Goal: Communication & Community: Answer question/provide support

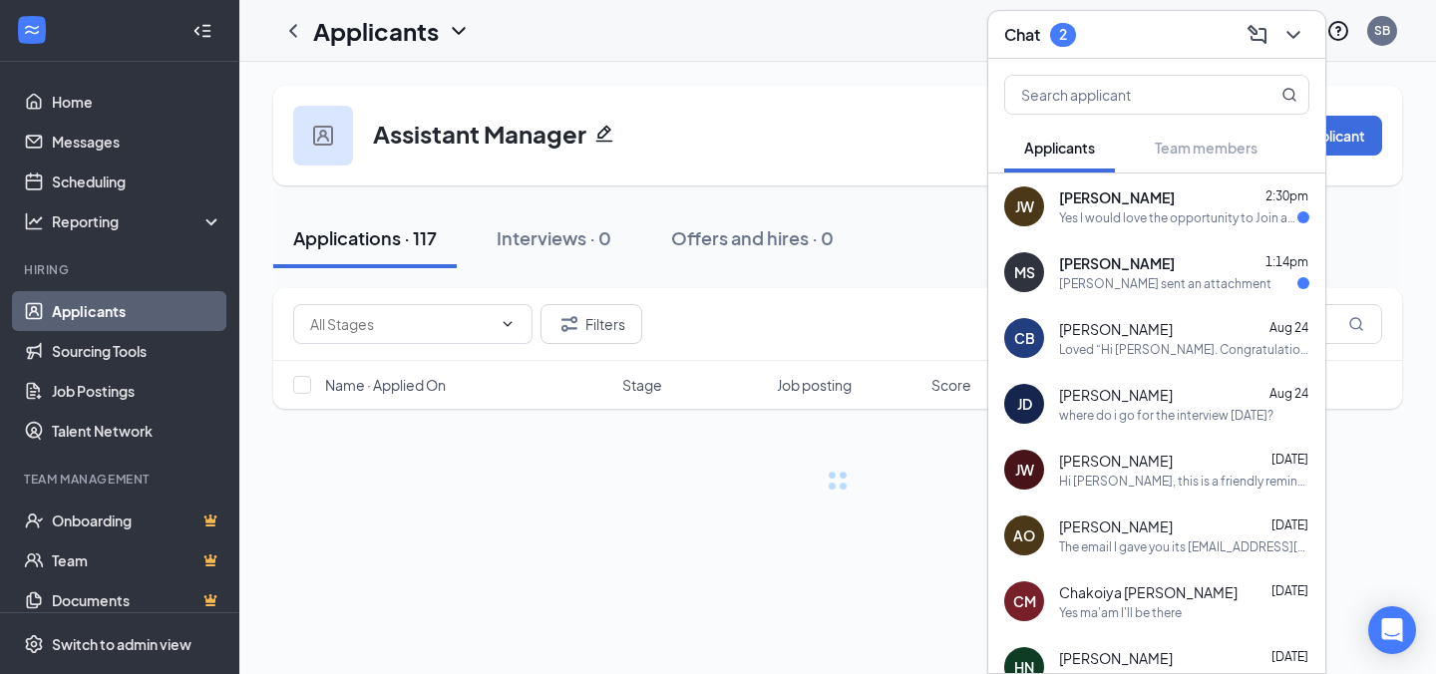
click at [1194, 218] on div "Yes I would love the opportunity to Join and grow with your company..." at bounding box center [1178, 217] width 238 height 17
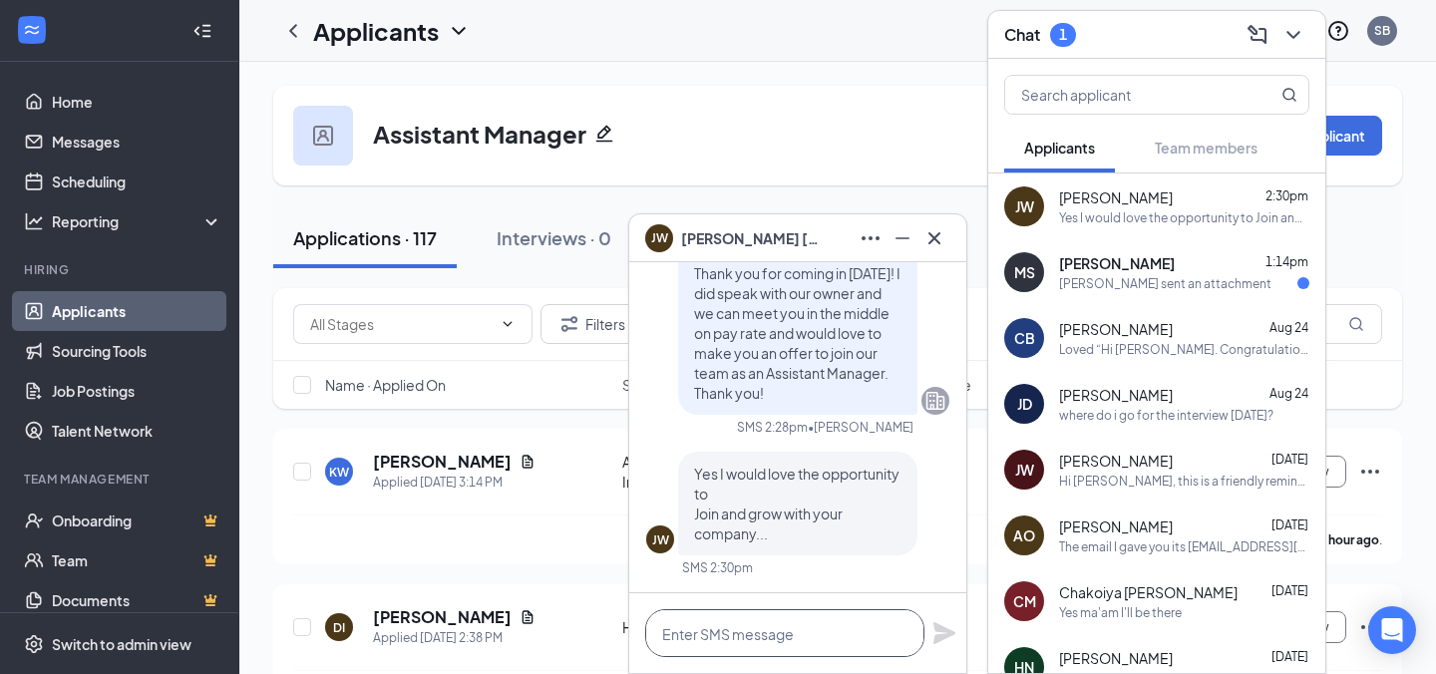
click at [689, 652] on textarea at bounding box center [784, 633] width 279 height 48
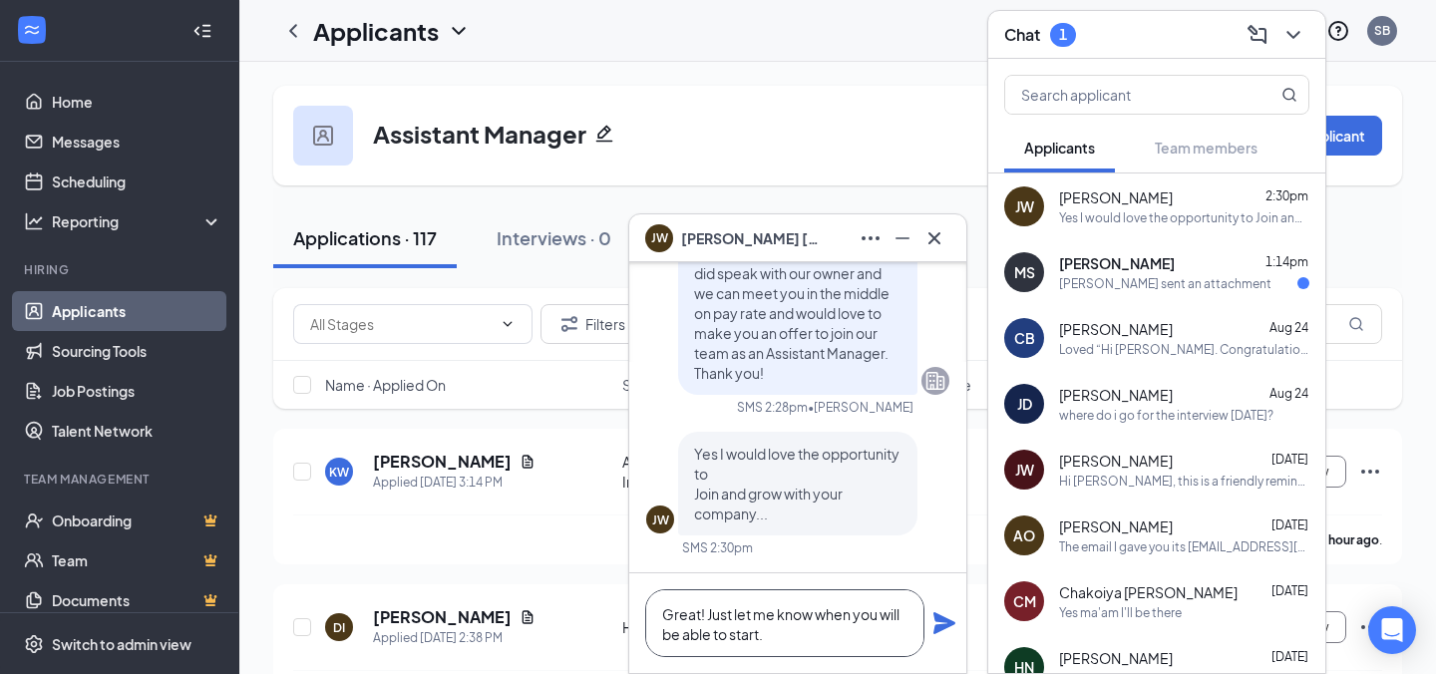
type textarea "Great! Just let me know when you will be able to start."
click at [949, 619] on icon "Plane" at bounding box center [944, 623] width 24 height 24
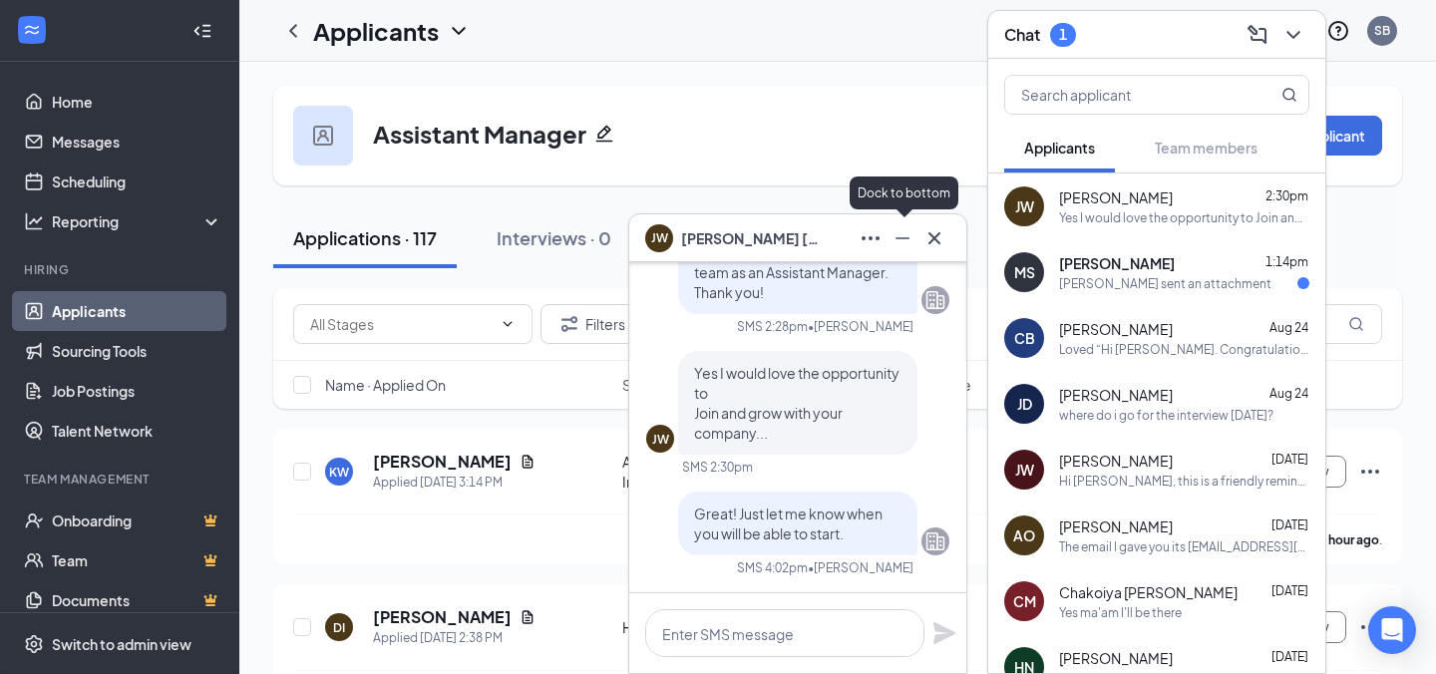
click at [900, 240] on icon "Minimize" at bounding box center [902, 238] width 24 height 24
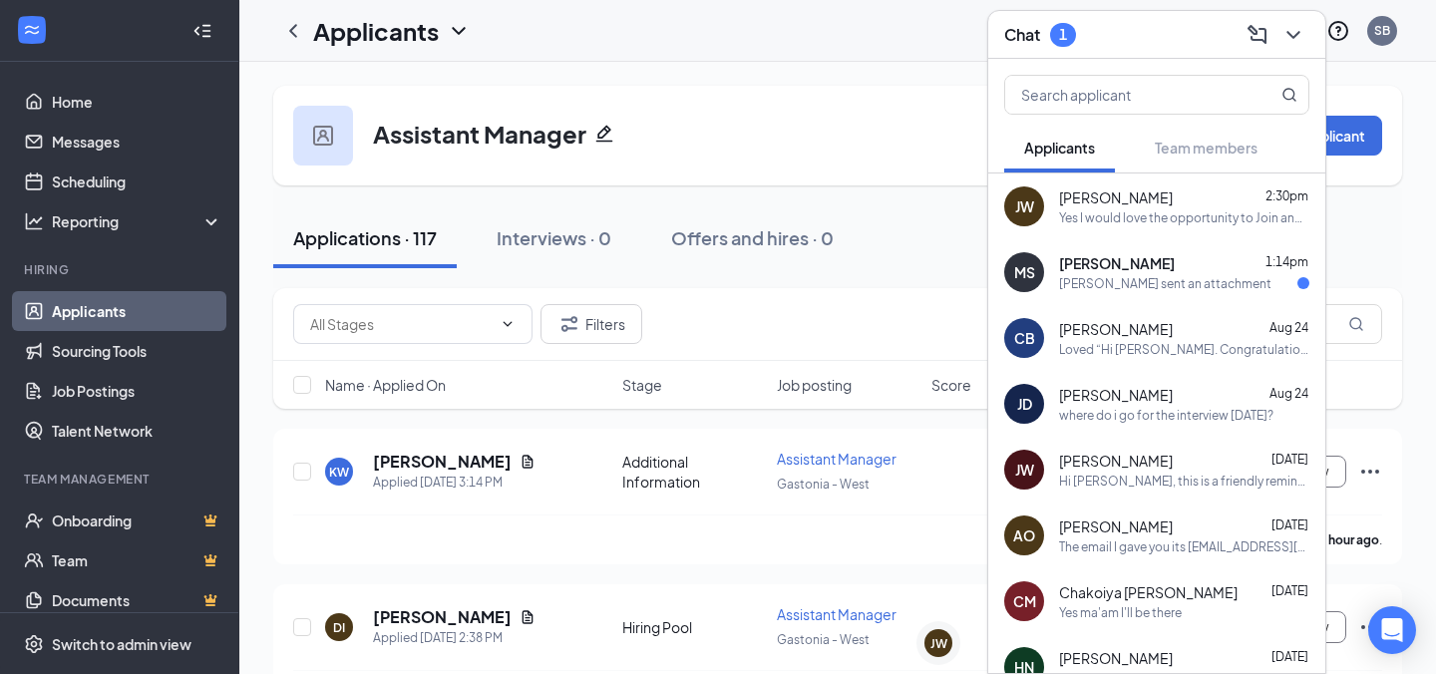
click at [1160, 278] on div "[PERSON_NAME] sent an attachment" at bounding box center [1165, 283] width 212 height 17
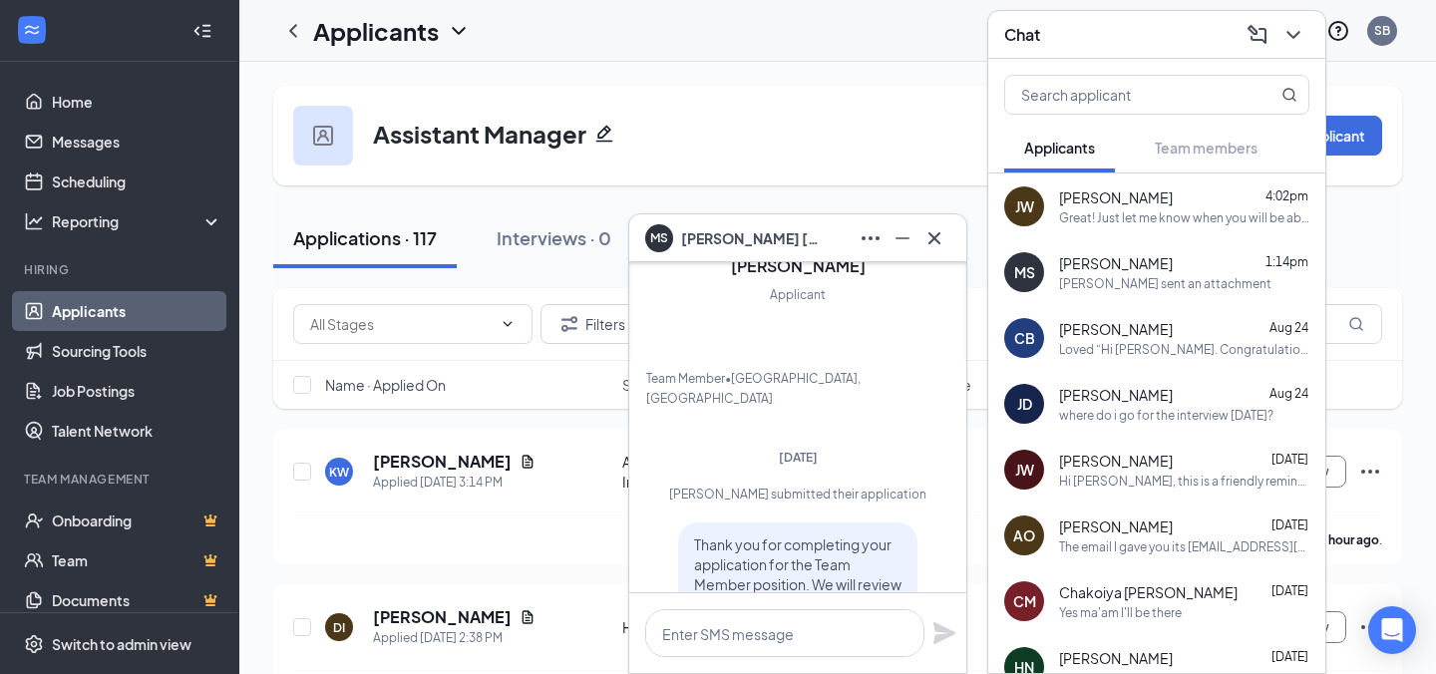
scroll to position [-307, 0]
click at [933, 233] on icon "Cross" at bounding box center [934, 238] width 24 height 24
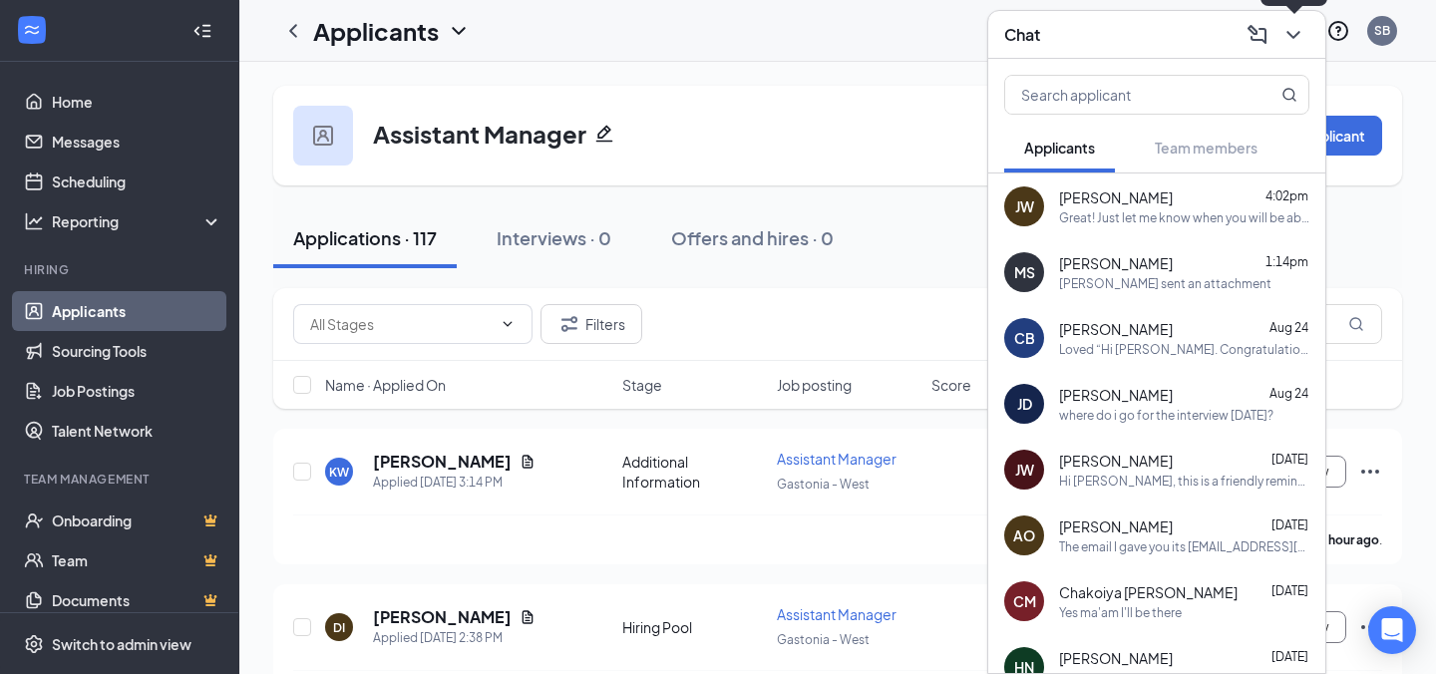
click at [1289, 35] on icon "ChevronDown" at bounding box center [1293, 35] width 24 height 24
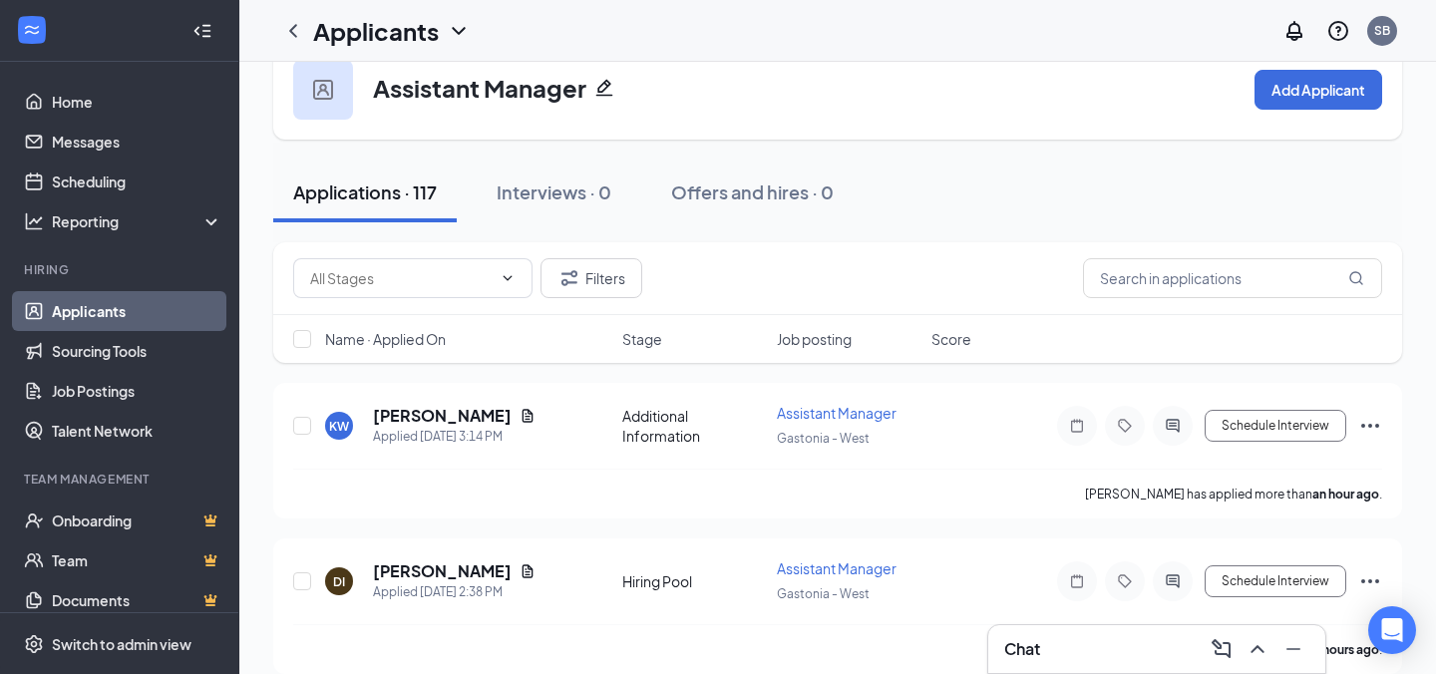
scroll to position [0, 0]
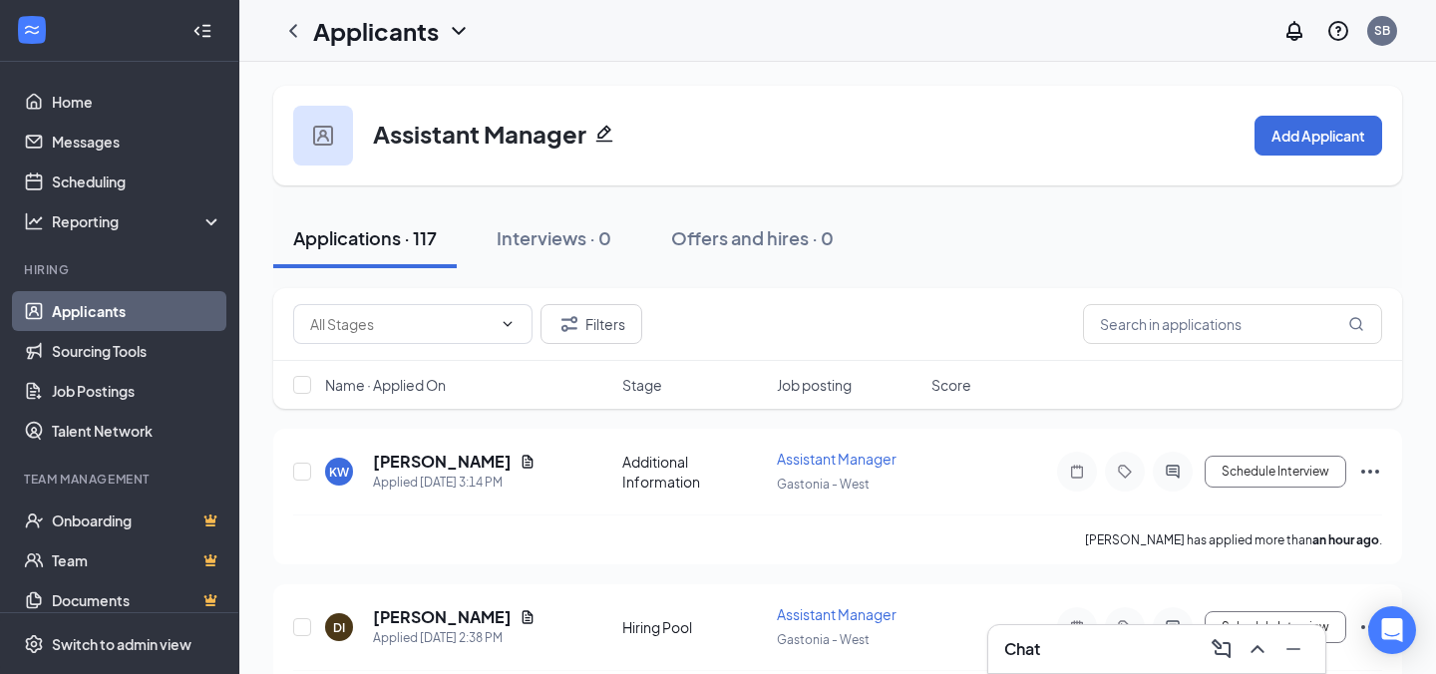
click at [1062, 646] on div "Chat" at bounding box center [1156, 649] width 305 height 32
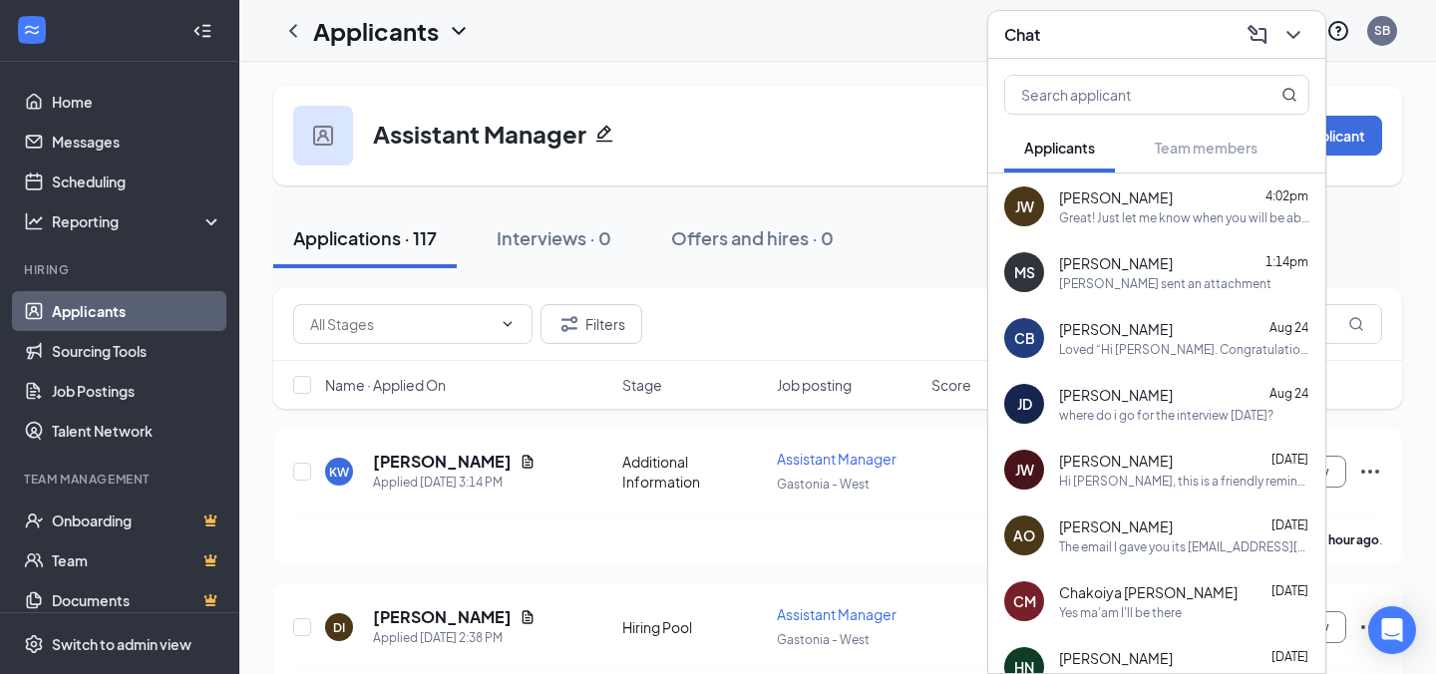
click at [1117, 223] on div "Great! Just let me know when you will be able to start." at bounding box center [1184, 217] width 250 height 17
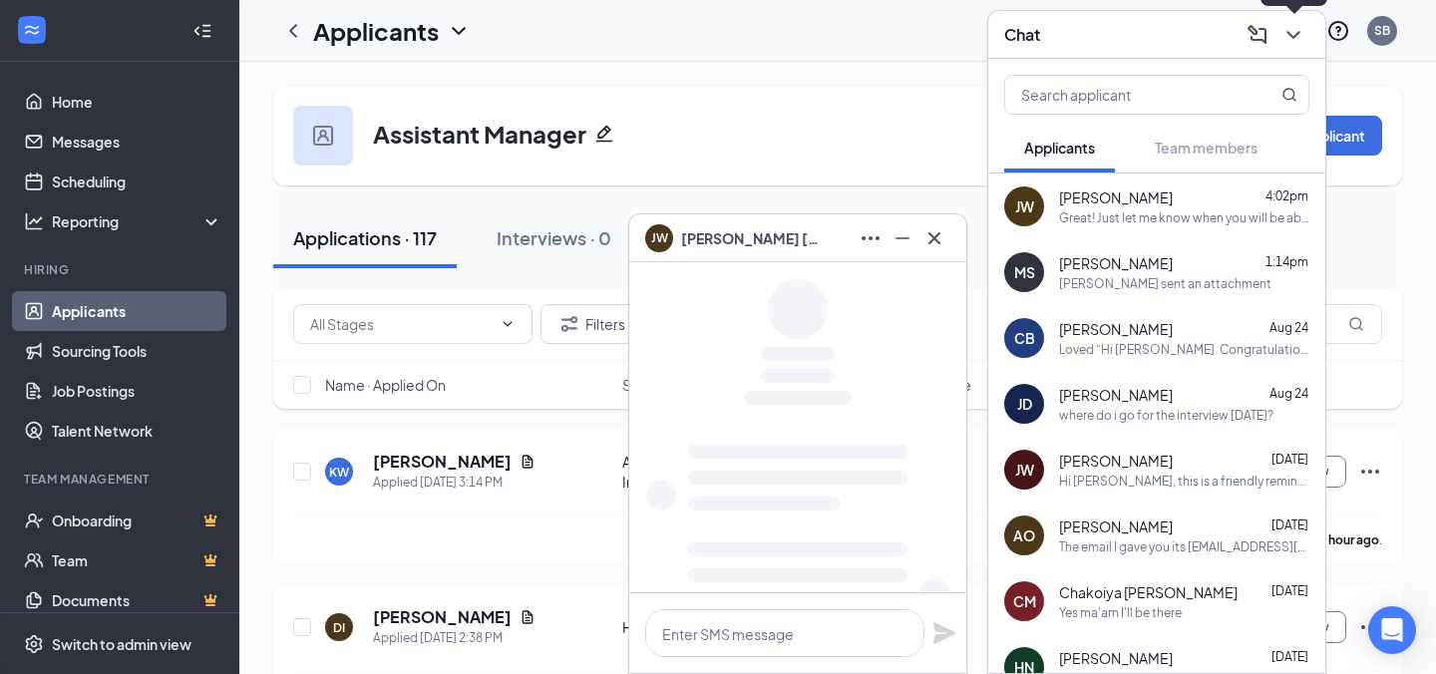
click at [1298, 36] on icon "ChevronDown" at bounding box center [1293, 35] width 24 height 24
